Goal: Information Seeking & Learning: Learn about a topic

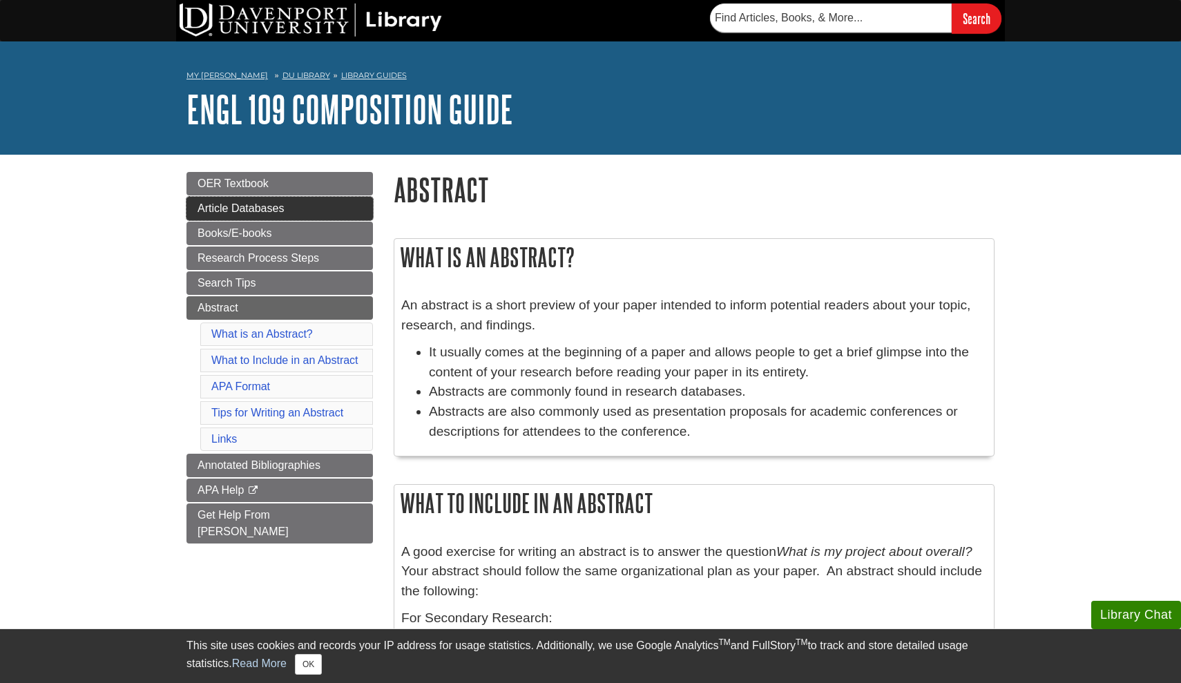
click at [265, 206] on span "Article Databases" at bounding box center [241, 208] width 86 height 12
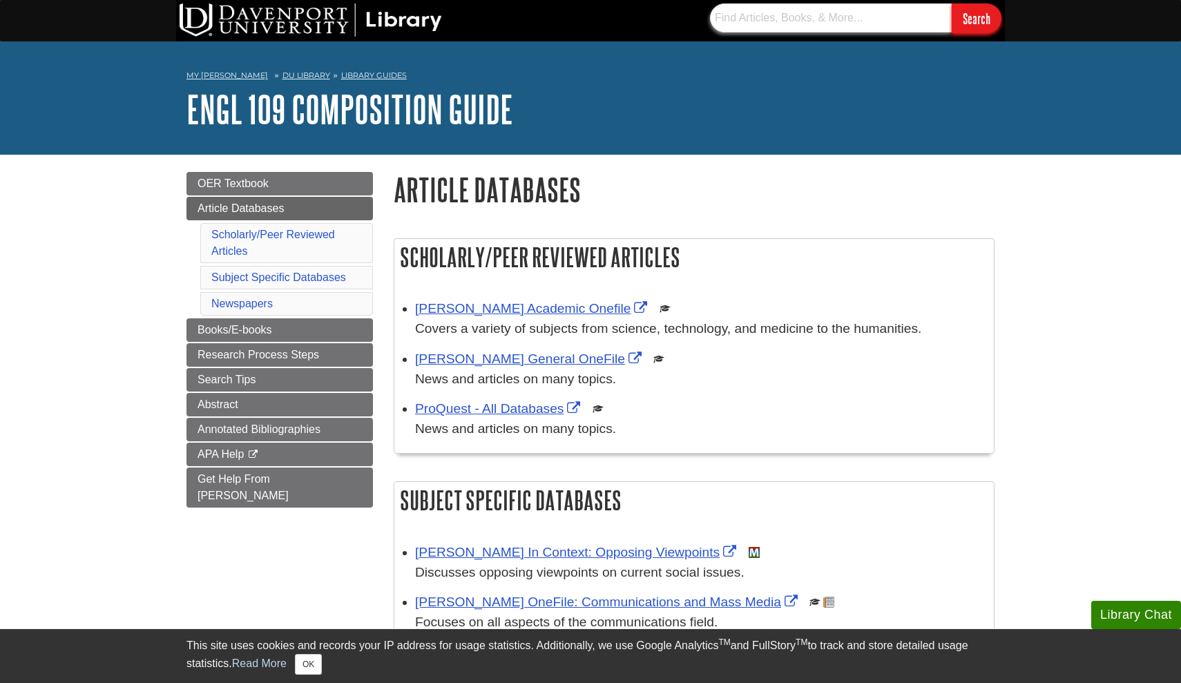
click at [790, 11] on input "text" at bounding box center [831, 17] width 242 height 29
click at [781, 23] on input "text" at bounding box center [831, 17] width 242 height 29
type input "databases"
click at [976, 18] on input "Search" at bounding box center [977, 18] width 50 height 30
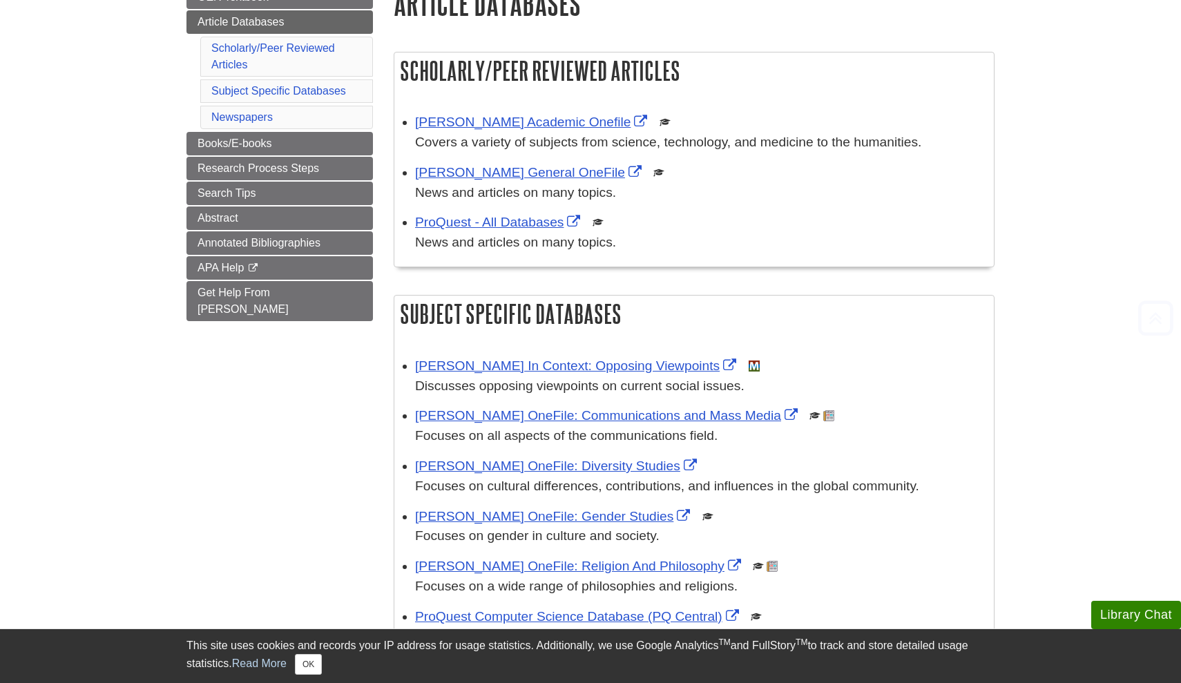
scroll to position [191, 0]
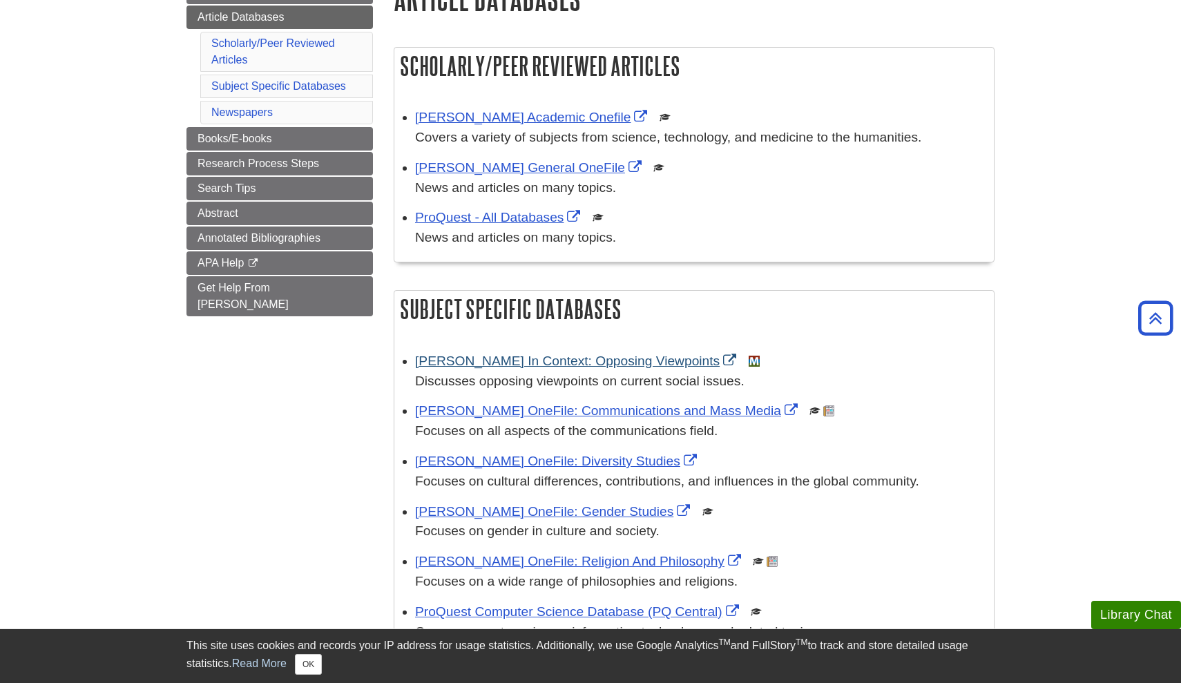
click at [526, 354] on link "[PERSON_NAME] In Context: Opposing Viewpoints" at bounding box center [577, 361] width 325 height 15
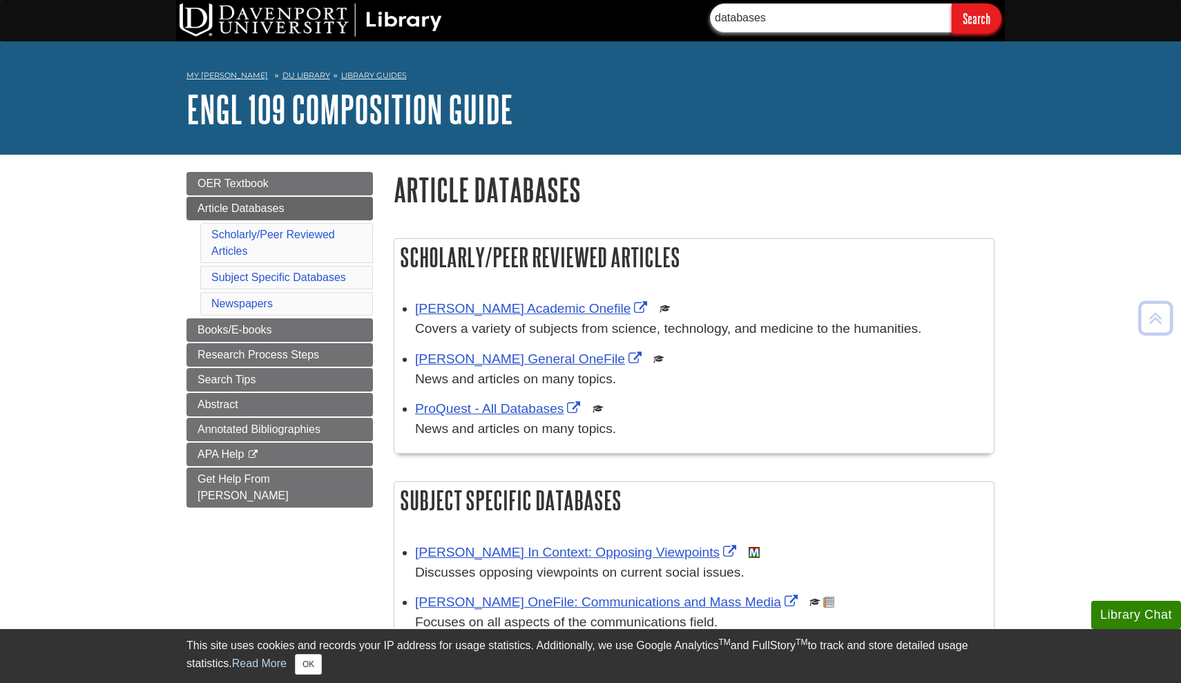
scroll to position [0, 0]
click at [987, 30] on input "Search" at bounding box center [977, 18] width 50 height 30
click at [765, 17] on input "databases" at bounding box center [831, 17] width 242 height 29
drag, startPoint x: 446, startPoint y: 410, endPoint x: 765, endPoint y: 17, distance: 505.7
click at [765, 17] on input "databases" at bounding box center [831, 17] width 242 height 29
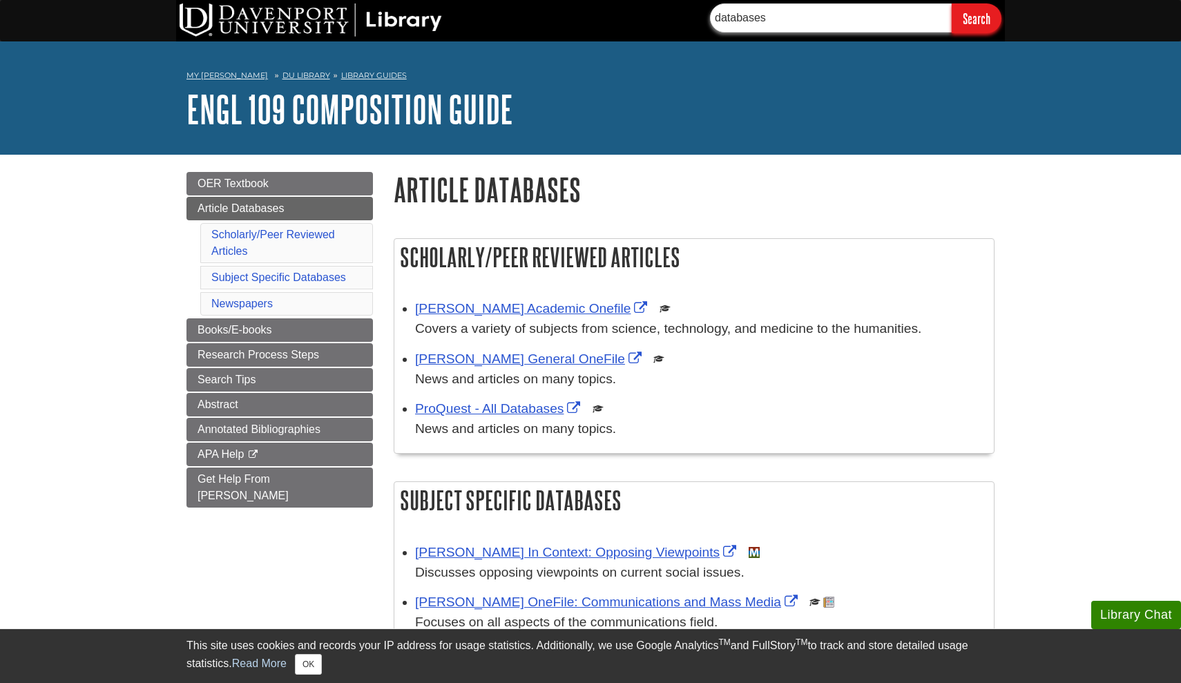
click at [768, 14] on input "databases" at bounding box center [831, 17] width 242 height 29
type input "how have human anatoy changed over the past 100 years"
click at [976, 18] on input "Search" at bounding box center [977, 18] width 50 height 30
